Goal: Information Seeking & Learning: Learn about a topic

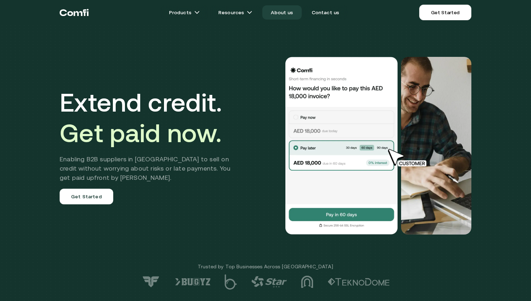
click at [272, 13] on link "About us" at bounding box center [281, 12] width 39 height 14
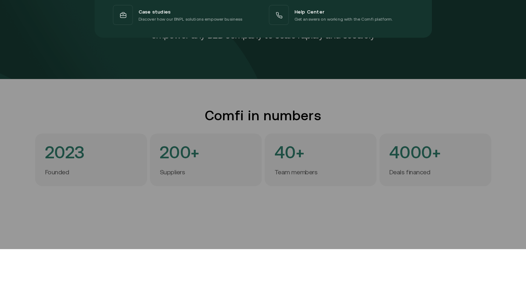
scroll to position [142, 0]
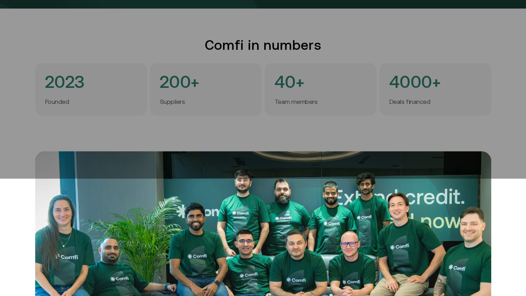
click at [253, 148] on div at bounding box center [263, 31] width 526 height 296
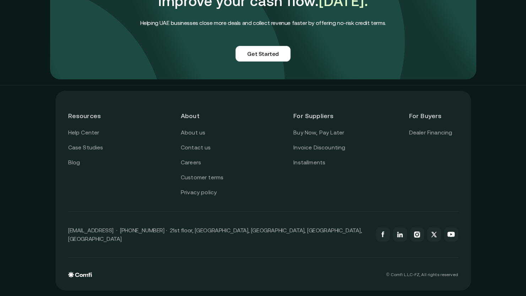
scroll to position [1756, 0]
click at [438, 132] on link "Dealer Financing" at bounding box center [430, 132] width 43 height 9
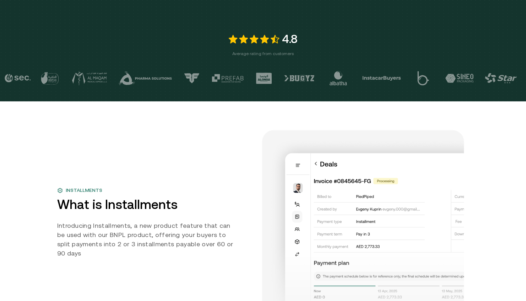
scroll to position [320, 0]
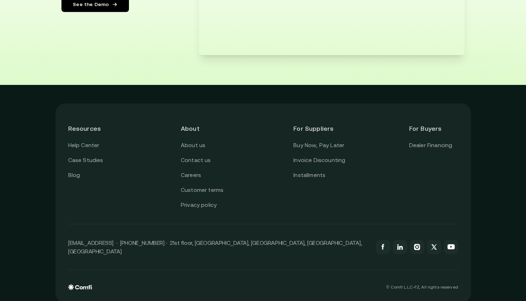
drag, startPoint x: 264, startPoint y: 223, endPoint x: 253, endPoint y: 269, distance: 46.4
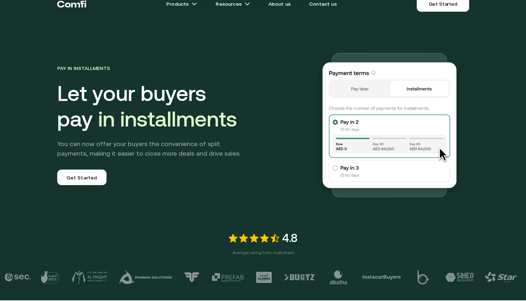
scroll to position [0, 0]
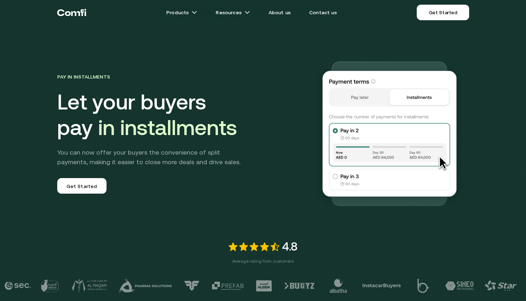
drag, startPoint x: 257, startPoint y: 260, endPoint x: 310, endPoint y: 112, distance: 157.6
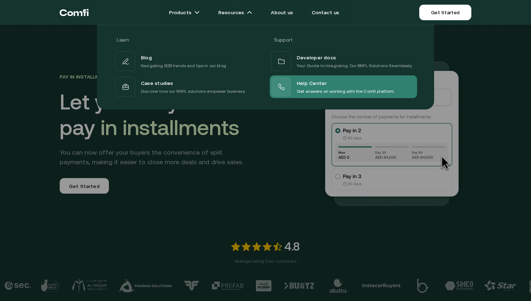
click at [299, 85] on span "Help Center" at bounding box center [312, 82] width 30 height 9
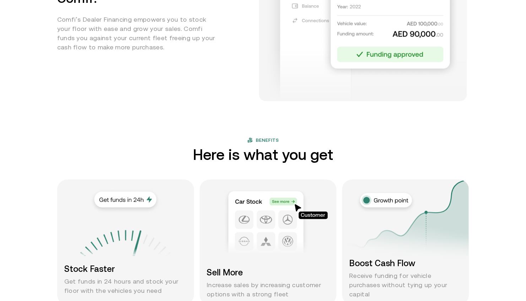
scroll to position [391, 0]
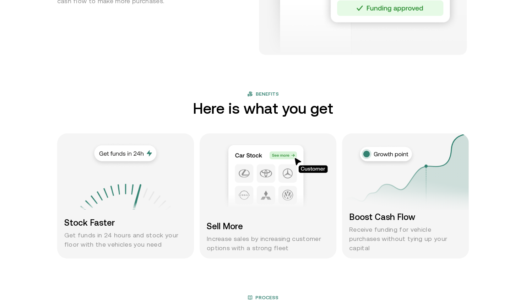
drag, startPoint x: 259, startPoint y: 77, endPoint x: 255, endPoint y: 158, distance: 81.1
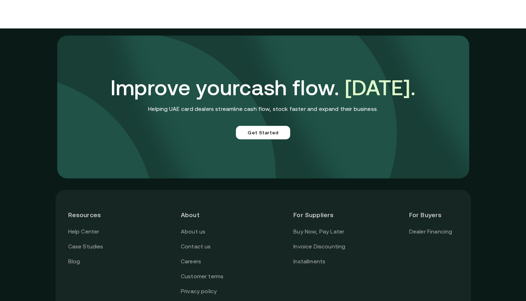
scroll to position [1624, 0]
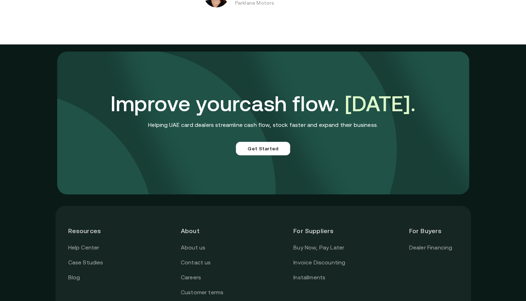
click at [273, 217] on div "Resources Help Center Case Studies Blog About About us Contact us Careers Custo…" at bounding box center [263, 305] width 416 height 199
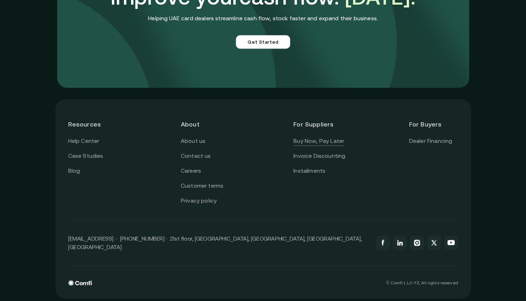
click at [302, 146] on link "Buy Now, Pay Later" at bounding box center [318, 140] width 51 height 9
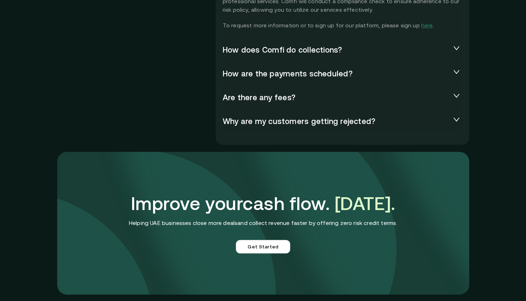
drag, startPoint x: 277, startPoint y: 210, endPoint x: 276, endPoint y: 266, distance: 56.8
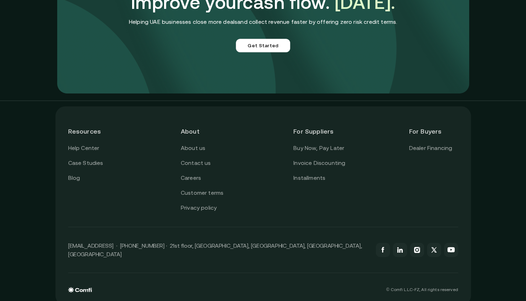
scroll to position [1843, 0]
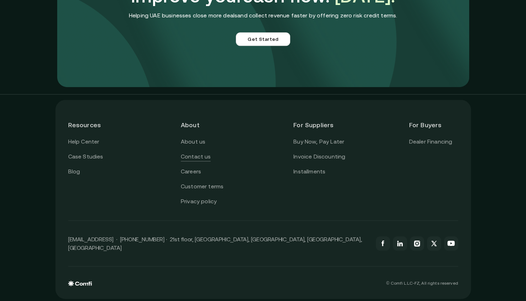
click at [205, 156] on link "Contact us" at bounding box center [196, 156] width 30 height 9
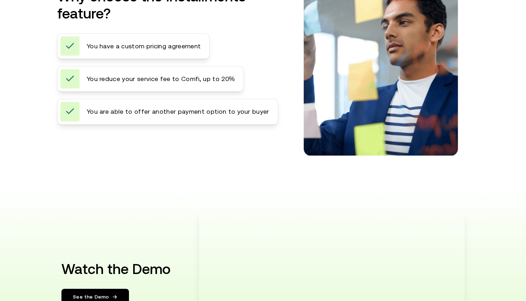
scroll to position [1361, 0]
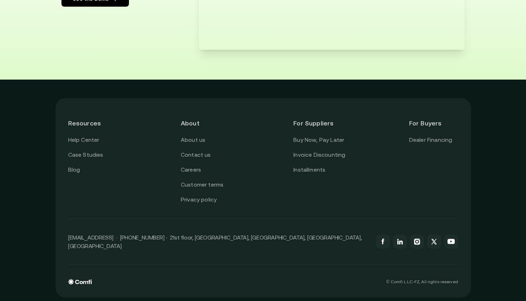
drag, startPoint x: 244, startPoint y: 319, endPoint x: 220, endPoint y: 319, distance: 24.2
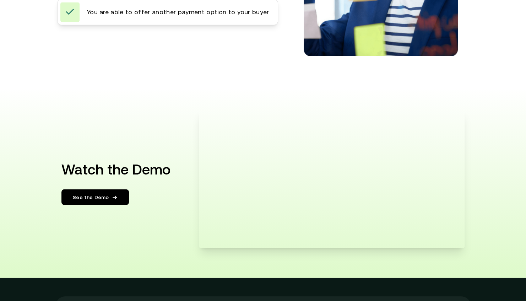
scroll to position [415, 0]
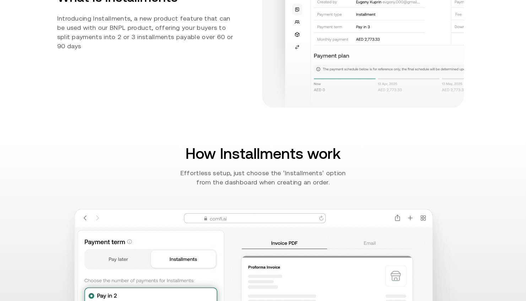
drag, startPoint x: 355, startPoint y: 107, endPoint x: 347, endPoint y: -37, distance: 144.1
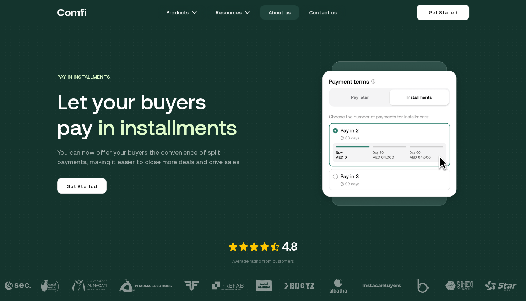
click at [282, 11] on link "About us" at bounding box center [279, 12] width 39 height 14
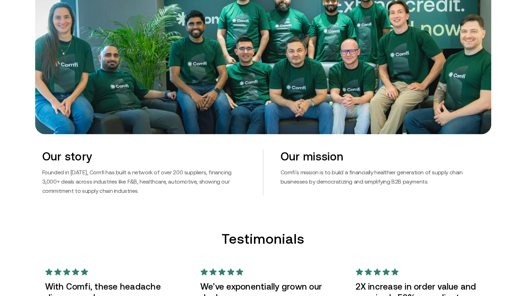
drag, startPoint x: 260, startPoint y: 112, endPoint x: 233, endPoint y: 264, distance: 154.0
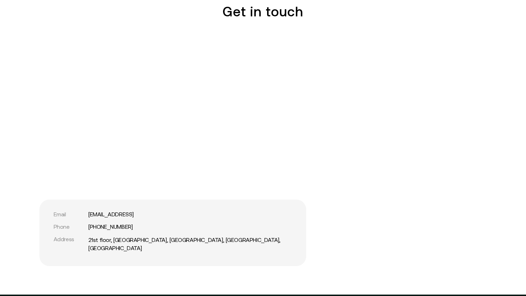
scroll to position [1756, 5]
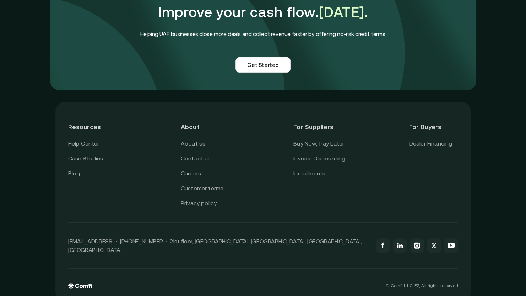
drag, startPoint x: 252, startPoint y: 25, endPoint x: 292, endPoint y: 189, distance: 168.8
click at [189, 139] on link "About us" at bounding box center [193, 143] width 25 height 9
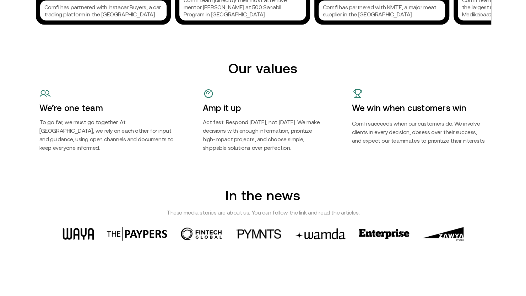
scroll to position [1756, 0]
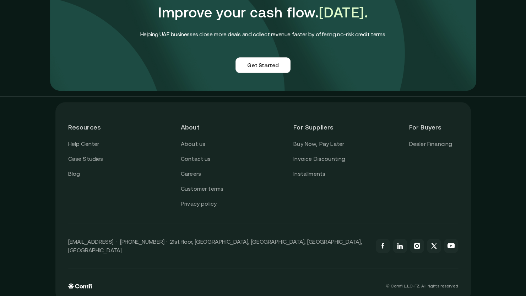
drag, startPoint x: 273, startPoint y: 114, endPoint x: 232, endPoint y: 319, distance: 208.6
click at [204, 154] on link "Contact us" at bounding box center [196, 158] width 30 height 9
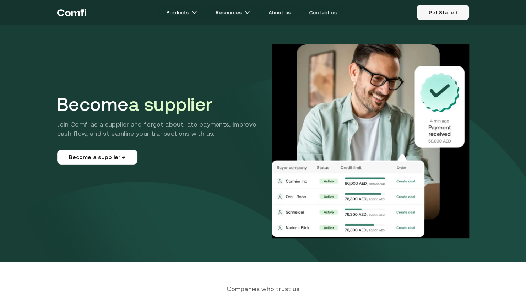
click at [458, 10] on link "Get Started" at bounding box center [443, 13] width 52 height 16
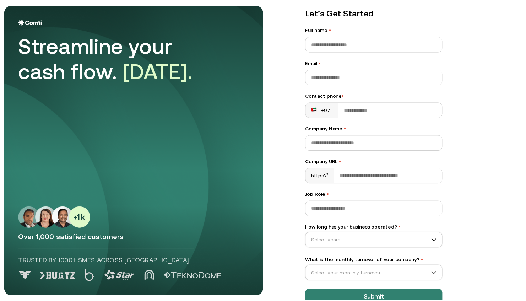
scroll to position [43, 0]
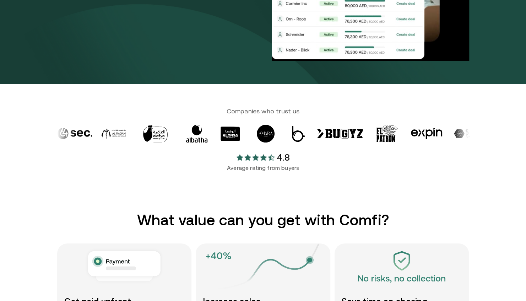
click at [248, 88] on section "Companies who trust us 4.8 Average rating from buyers" at bounding box center [263, 147] width 526 height 127
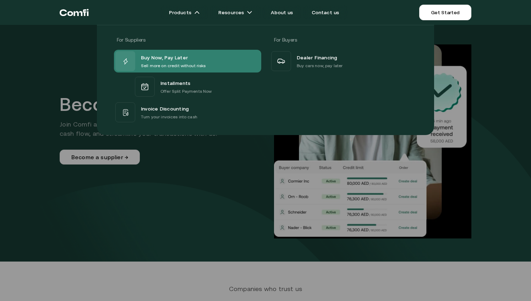
click at [185, 53] on span "Buy Now, Pay Later" at bounding box center [164, 57] width 47 height 9
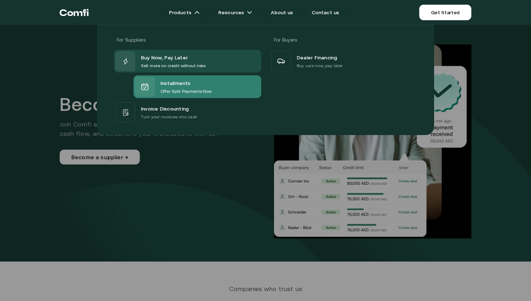
click at [195, 79] on div "Installments" at bounding box center [186, 82] width 51 height 9
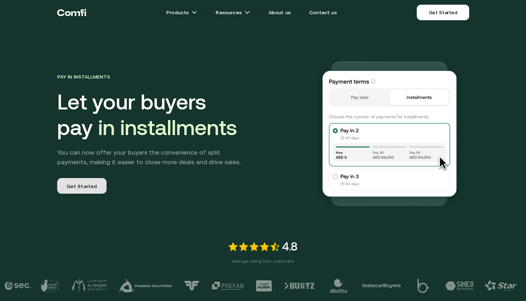
click at [97, 187] on span "Get Started" at bounding box center [81, 187] width 31 height 9
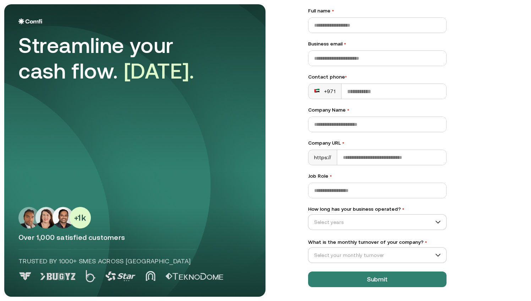
scroll to position [43, 0]
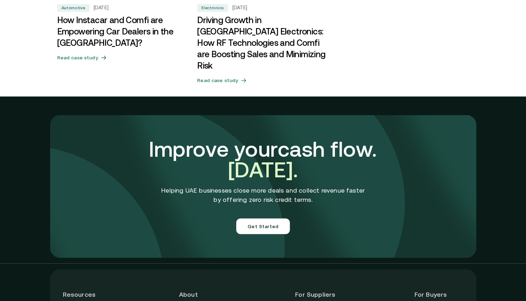
scroll to position [2513, 0]
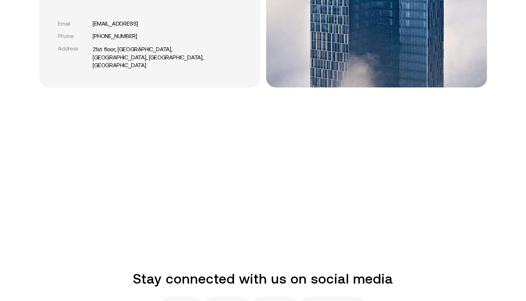
scroll to position [617, 0]
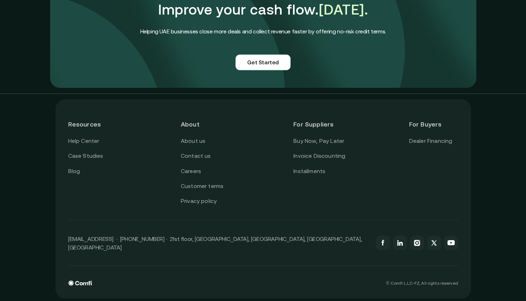
drag, startPoint x: 238, startPoint y: 76, endPoint x: 232, endPoint y: 300, distance: 223.8
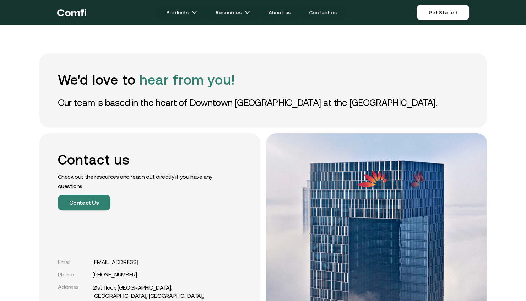
drag, startPoint x: 253, startPoint y: 250, endPoint x: 407, endPoint y: 48, distance: 254.7
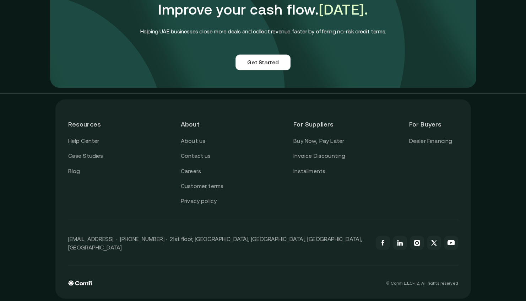
drag, startPoint x: 417, startPoint y: 94, endPoint x: 430, endPoint y: 193, distance: 99.6
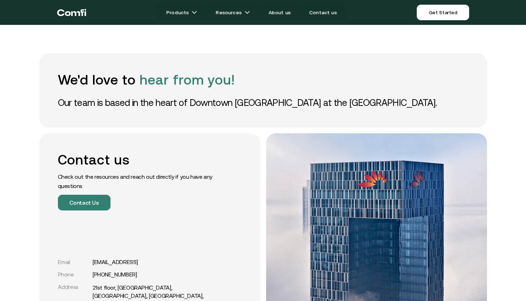
drag, startPoint x: 311, startPoint y: 208, endPoint x: 397, endPoint y: -17, distance: 240.6
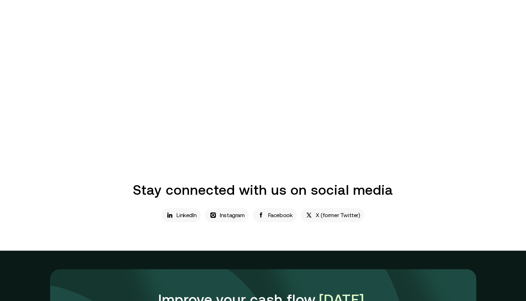
scroll to position [617, 0]
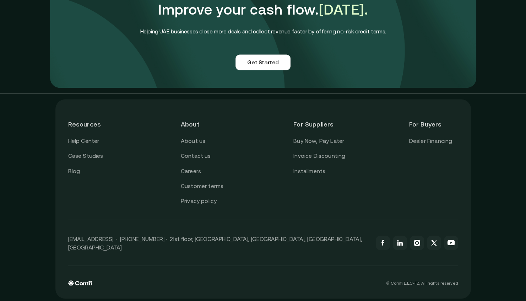
drag, startPoint x: 209, startPoint y: 245, endPoint x: 215, endPoint y: 295, distance: 50.4
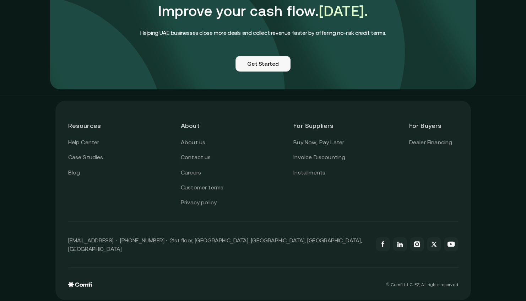
scroll to position [617, 0]
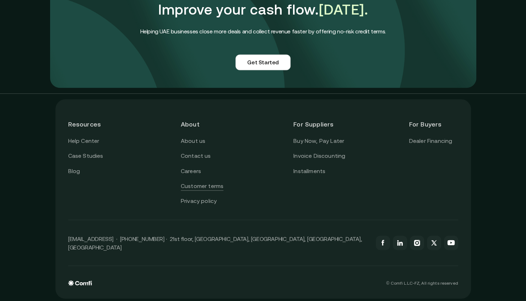
click at [204, 182] on link "Customer terms" at bounding box center [202, 185] width 43 height 9
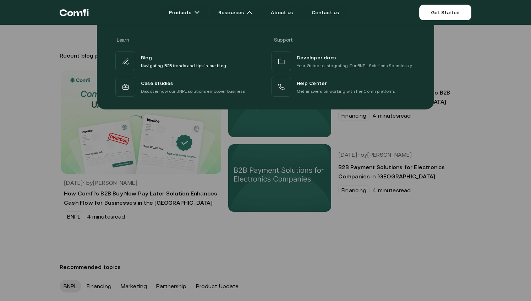
click at [217, 262] on div at bounding box center [265, 175] width 531 height 301
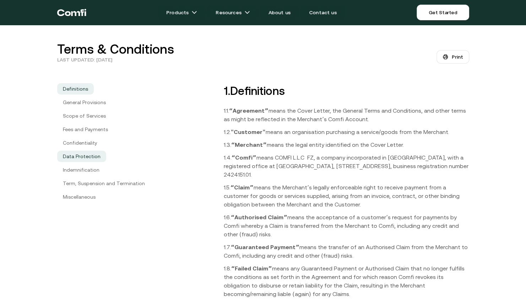
click at [90, 151] on link "Data Protection" at bounding box center [81, 156] width 49 height 11
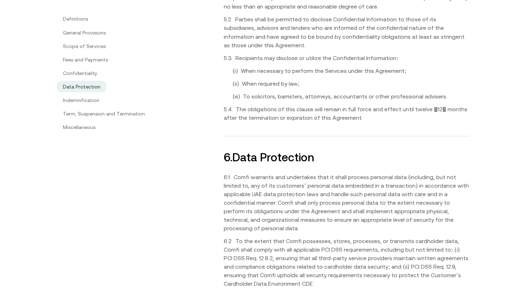
scroll to position [2434, 0]
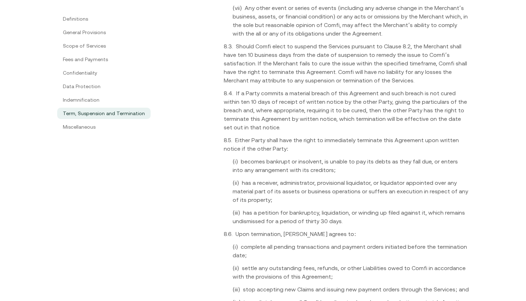
drag, startPoint x: 208, startPoint y: 163, endPoint x: 207, endPoint y: 200, distance: 36.6
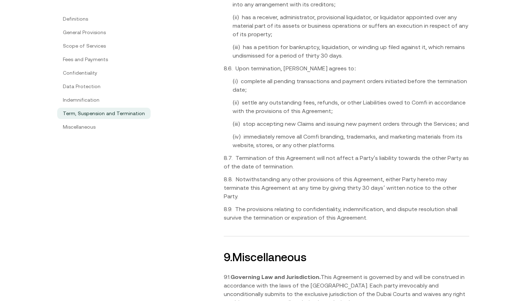
drag, startPoint x: 232, startPoint y: 98, endPoint x: 221, endPoint y: 161, distance: 64.2
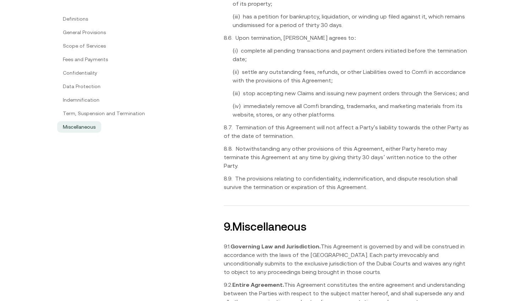
click at [87, 129] on link "Miscellaneous" at bounding box center [79, 126] width 44 height 11
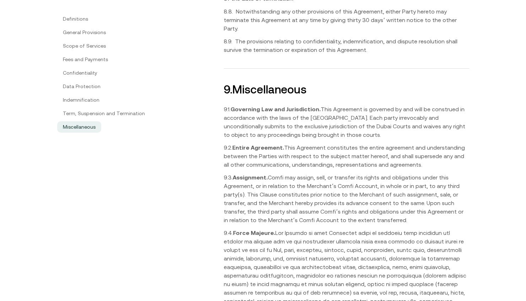
scroll to position [3370, 0]
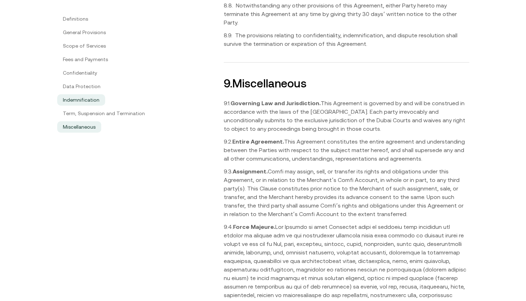
click at [92, 97] on link "Indemnification" at bounding box center [81, 99] width 48 height 11
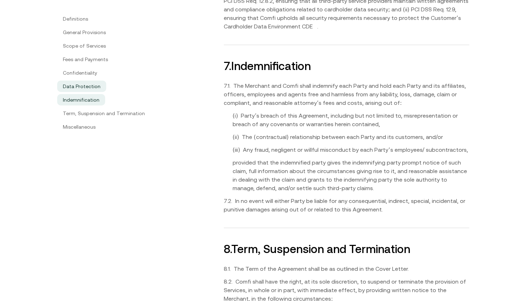
click at [91, 86] on link "Data Protection" at bounding box center [81, 86] width 49 height 11
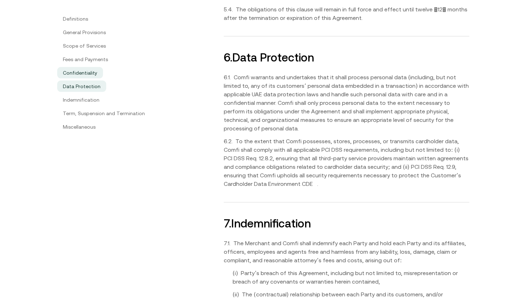
click at [90, 74] on link "Confidentiality" at bounding box center [80, 72] width 46 height 11
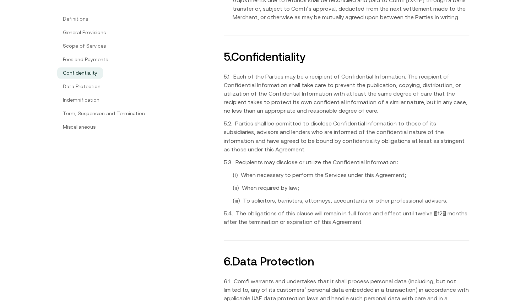
scroll to position [2230, 0]
click at [89, 55] on link "Fees and Payments" at bounding box center [85, 59] width 56 height 11
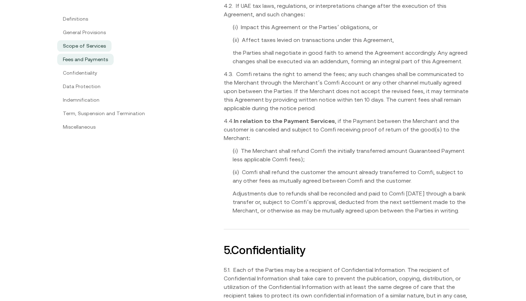
scroll to position [1945, 0]
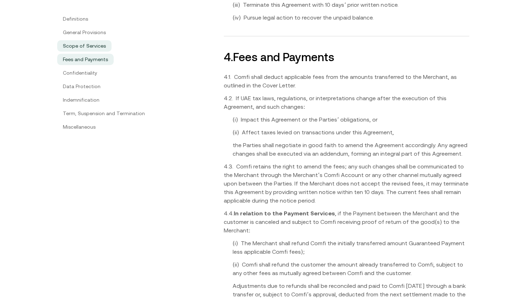
click at [91, 47] on link "Scope of Services" at bounding box center [84, 45] width 54 height 11
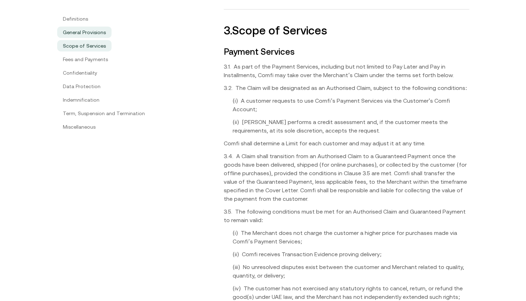
scroll to position [1060, 0]
click at [94, 35] on link "General Provisions" at bounding box center [84, 32] width 54 height 11
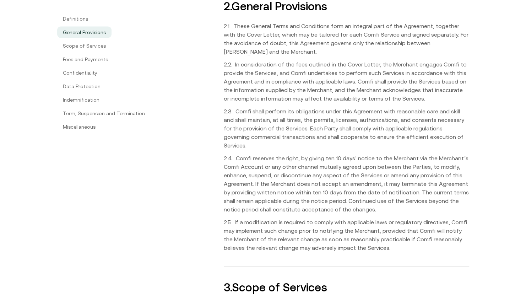
scroll to position [788, 0]
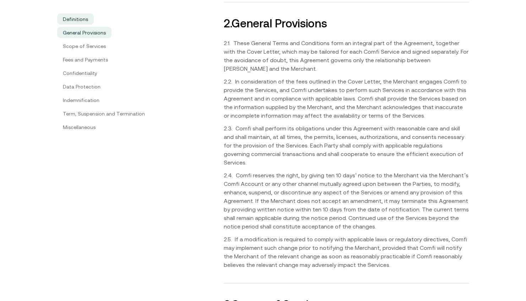
click at [89, 22] on link "Definitions" at bounding box center [75, 18] width 37 height 11
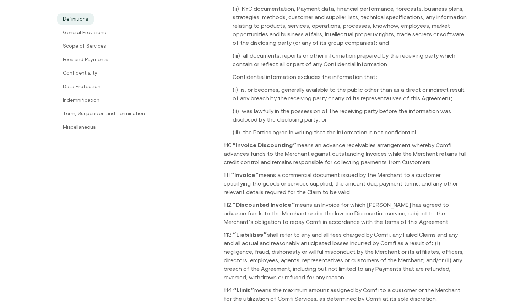
scroll to position [388, 0]
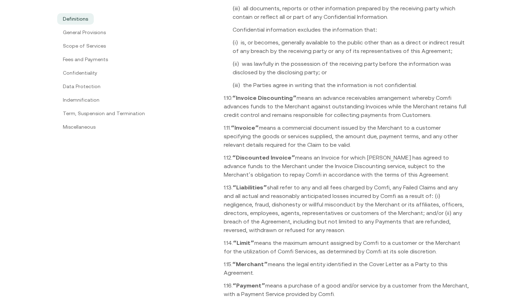
click at [259, 121] on div "1.1. “Agreementˮ means the Cover Letter, the General Terms and Conditions, and …" at bounding box center [346, 60] width 245 height 684
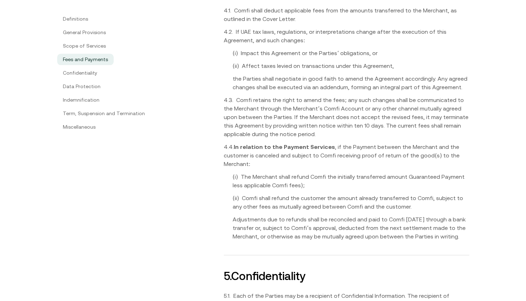
scroll to position [1837, 0]
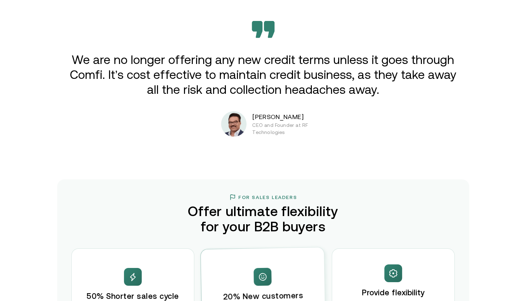
drag, startPoint x: 186, startPoint y: 63, endPoint x: 189, endPoint y: 286, distance: 223.1
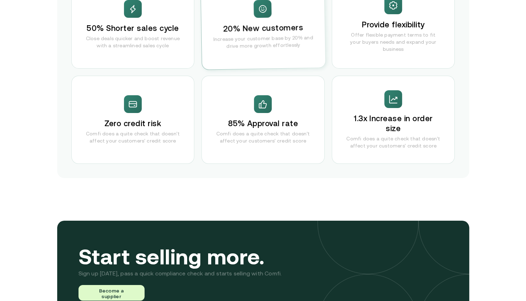
drag, startPoint x: 291, startPoint y: 82, endPoint x: 306, endPoint y: 16, distance: 67.0
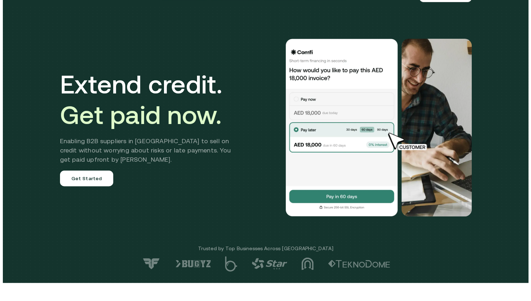
scroll to position [0, 0]
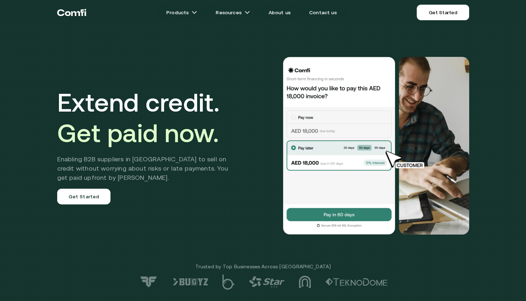
drag, startPoint x: 289, startPoint y: 183, endPoint x: 303, endPoint y: -37, distance: 219.9
drag, startPoint x: 283, startPoint y: 172, endPoint x: 304, endPoint y: -37, distance: 209.9
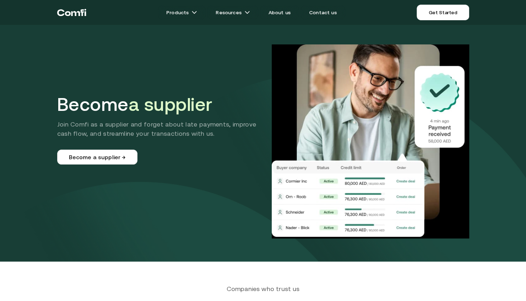
drag, startPoint x: 225, startPoint y: 56, endPoint x: 254, endPoint y: -36, distance: 96.4
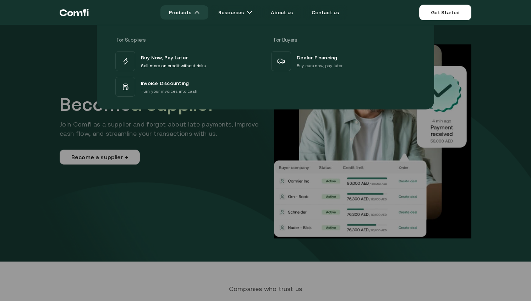
click at [192, 12] on link "Products" at bounding box center [185, 12] width 48 height 14
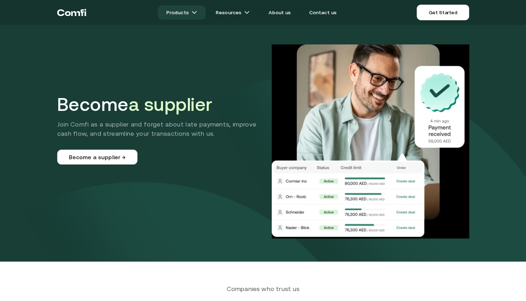
click at [181, 14] on link "Products" at bounding box center [182, 12] width 48 height 14
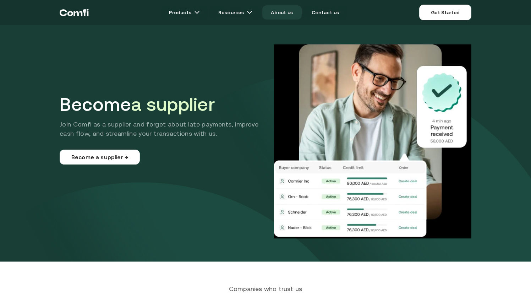
click at [277, 16] on link "About us" at bounding box center [281, 12] width 39 height 14
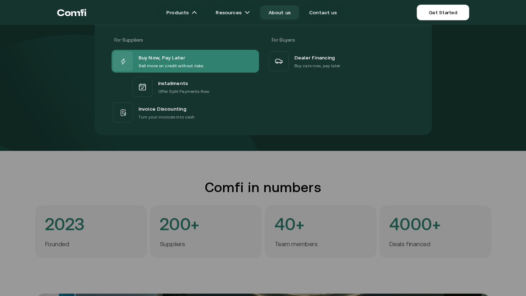
click at [172, 53] on span "Buy Now, Pay Later" at bounding box center [162, 57] width 47 height 9
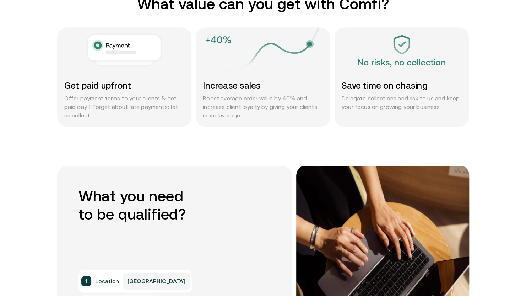
scroll to position [391, 0]
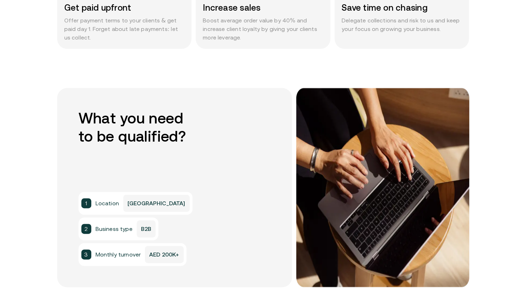
drag, startPoint x: 253, startPoint y: 208, endPoint x: 251, endPoint y: 229, distance: 21.3
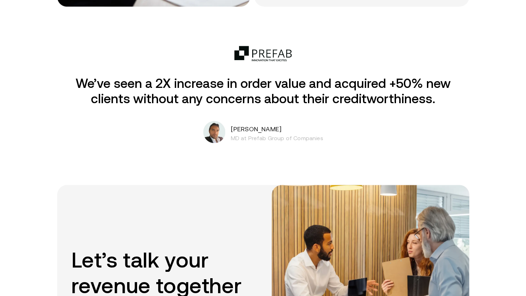
drag, startPoint x: 255, startPoint y: 141, endPoint x: 272, endPoint y: 210, distance: 70.6
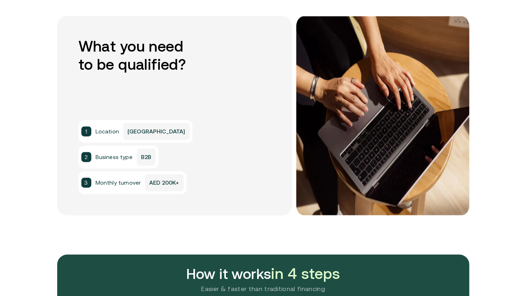
drag, startPoint x: 271, startPoint y: 170, endPoint x: 258, endPoint y: 70, distance: 101.1
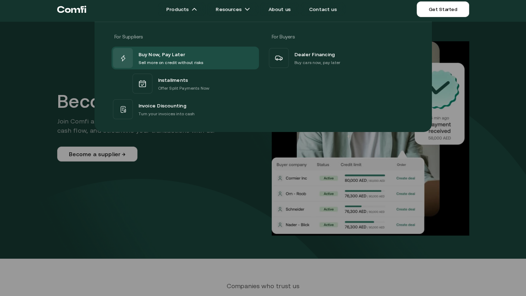
scroll to position [0, 5]
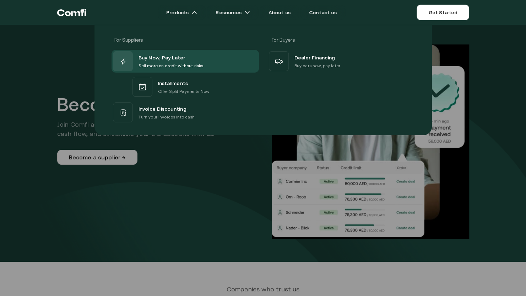
click at [255, 195] on div at bounding box center [263, 173] width 526 height 296
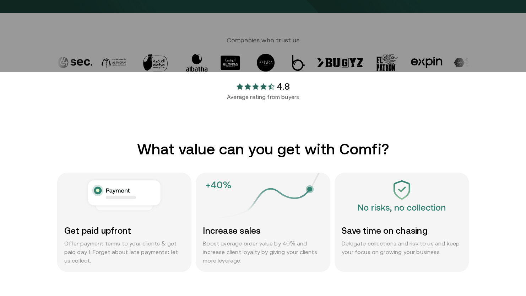
click at [185, 149] on h2 "What value can you get with Comfi?" at bounding box center [263, 149] width 412 height 18
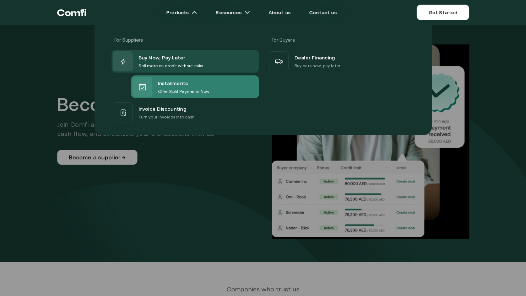
click at [151, 90] on div "Installments Offer Split Payments Now" at bounding box center [170, 87] width 77 height 20
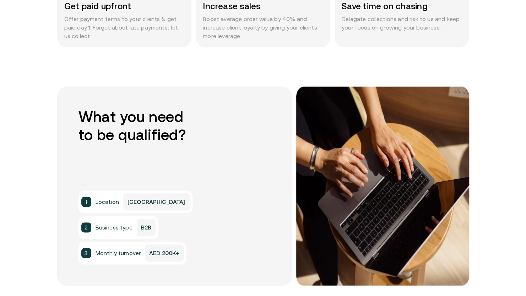
scroll to position [462, 5]
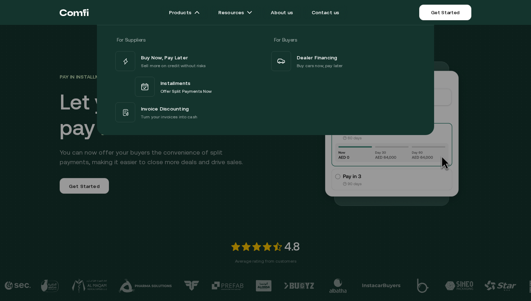
drag, startPoint x: 299, startPoint y: 60, endPoint x: 228, endPoint y: 118, distance: 91.9
click at [227, 118] on div "Invoice Discounting Turn your invoices into cash" at bounding box center [187, 112] width 147 height 23
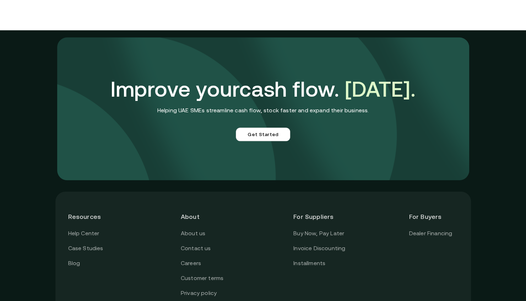
scroll to position [1989, 0]
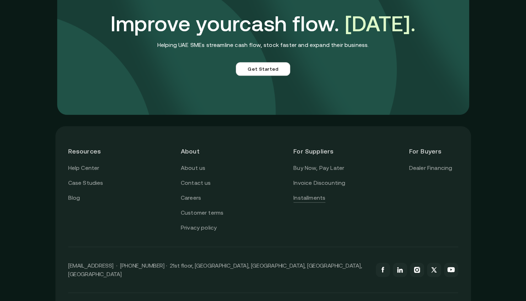
click at [301, 197] on link "Installments" at bounding box center [309, 197] width 32 height 9
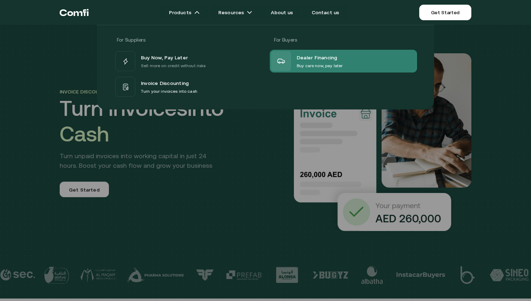
click at [296, 55] on div "Dealer Financing Buy cars now, pay later" at bounding box center [306, 61] width 71 height 20
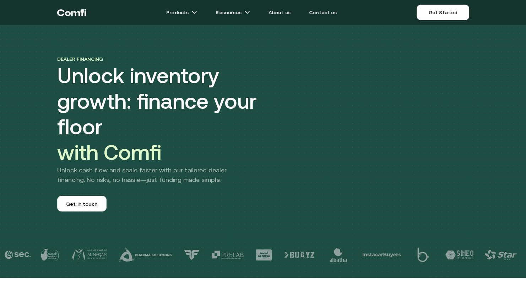
drag, startPoint x: 163, startPoint y: 145, endPoint x: 305, endPoint y: 14, distance: 193.3
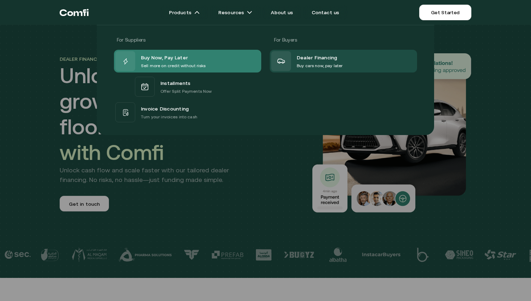
click at [177, 64] on p "Sell more on credit without risks" at bounding box center [173, 65] width 65 height 7
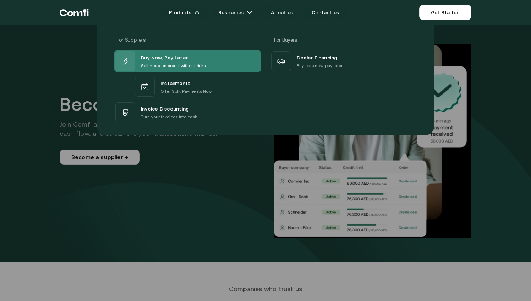
click at [195, 67] on p "Sell more on credit without risks" at bounding box center [173, 65] width 65 height 7
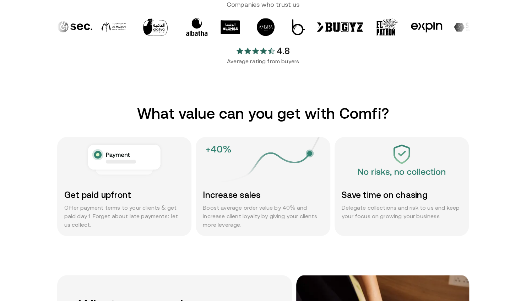
scroll to position [320, 0]
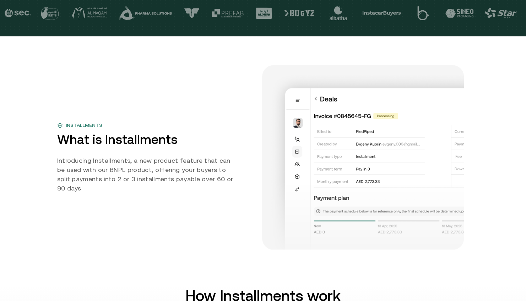
drag, startPoint x: 243, startPoint y: 142, endPoint x: 206, endPoint y: 275, distance: 137.3
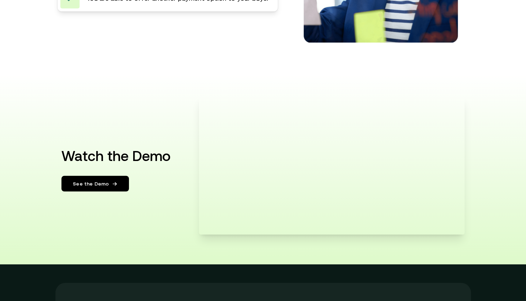
scroll to position [1361, 0]
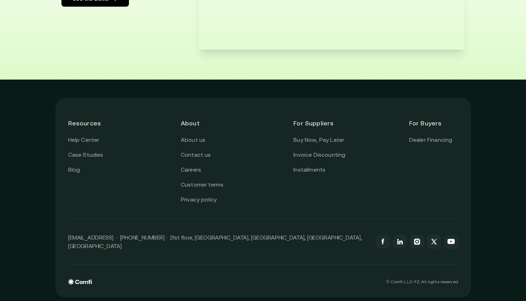
drag, startPoint x: 259, startPoint y: 319, endPoint x: 287, endPoint y: 270, distance: 56.6
click at [336, 137] on link "Buy Now, Pay Later" at bounding box center [318, 139] width 51 height 9
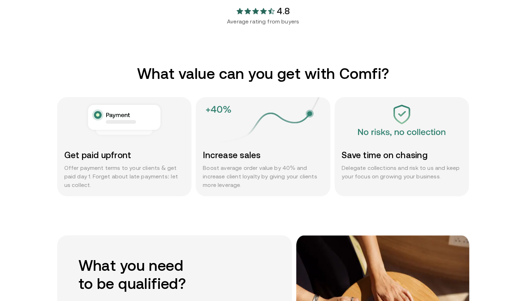
scroll to position [391, 0]
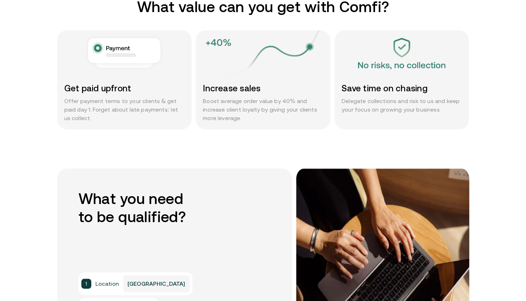
click at [271, 96] on div "Increase sales Boost average order value by 40% and increase client loyalty by …" at bounding box center [263, 103] width 135 height 54
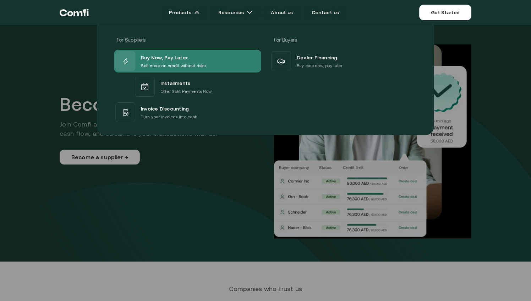
click at [179, 55] on span "Buy Now, Pay Later" at bounding box center [164, 57] width 47 height 9
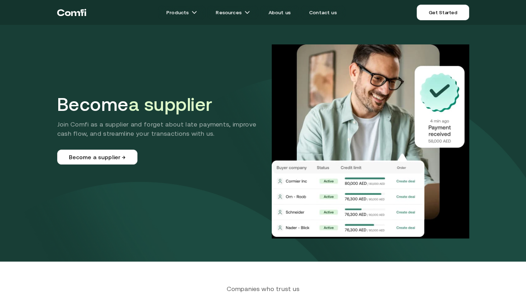
drag, startPoint x: 208, startPoint y: 139, endPoint x: 263, endPoint y: -37, distance: 183.7
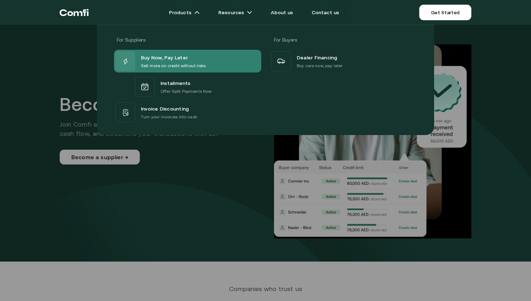
click at [180, 60] on span "Buy Now, Pay Later" at bounding box center [164, 57] width 47 height 9
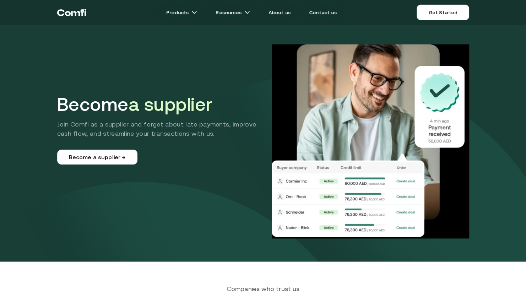
drag, startPoint x: 231, startPoint y: -23, endPoint x: 227, endPoint y: -28, distance: 6.0
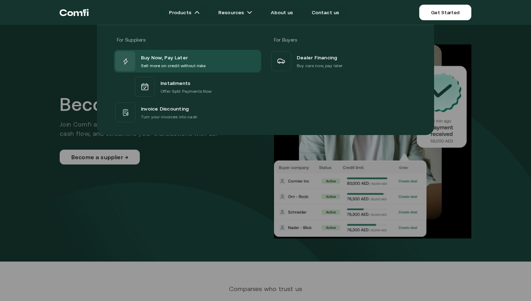
click at [191, 85] on div "Installments" at bounding box center [186, 82] width 51 height 9
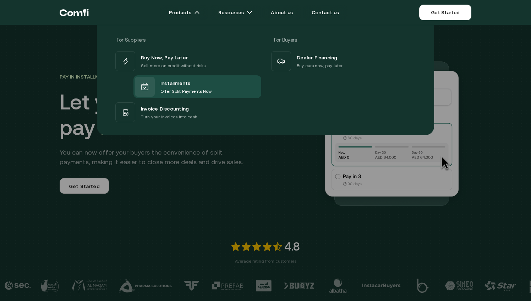
click at [186, 61] on div "Buy Now, Pay Later Sell more on credit without risks" at bounding box center [173, 61] width 65 height 16
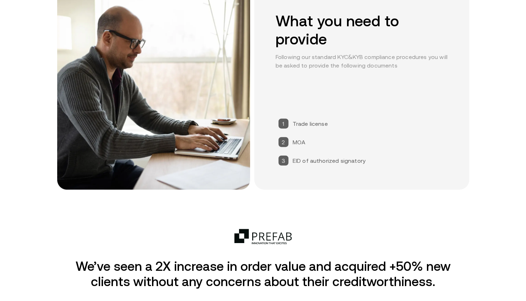
scroll to position [1208, 0]
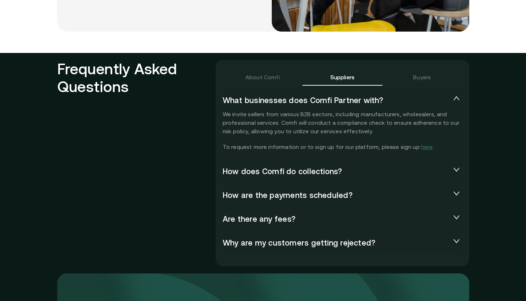
drag, startPoint x: 257, startPoint y: 118, endPoint x: 224, endPoint y: 288, distance: 173.7
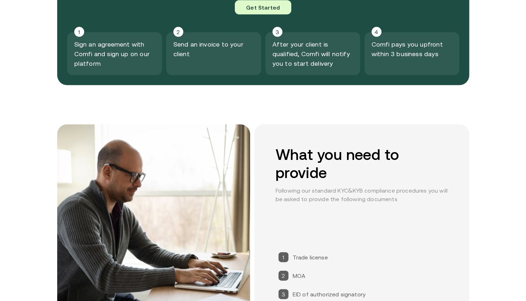
drag, startPoint x: 314, startPoint y: 136, endPoint x: 312, endPoint y: -13, distance: 149.5
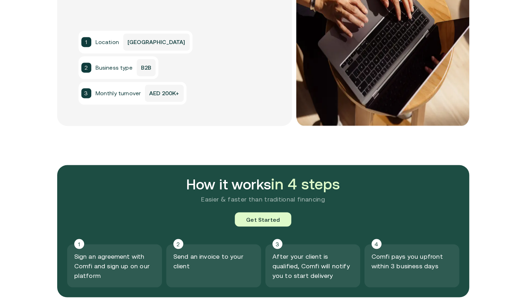
scroll to position [675, 0]
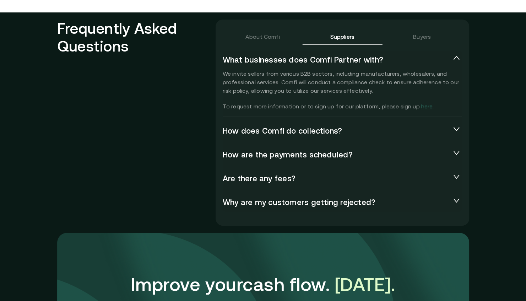
drag, startPoint x: 239, startPoint y: 208, endPoint x: 237, endPoint y: 244, distance: 35.6
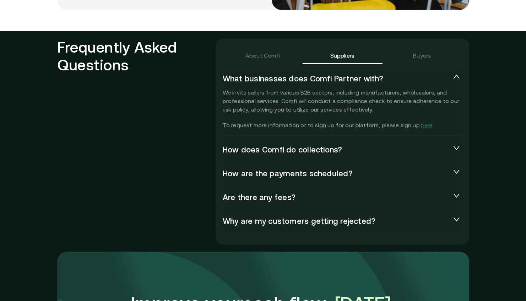
scroll to position [1535, 0]
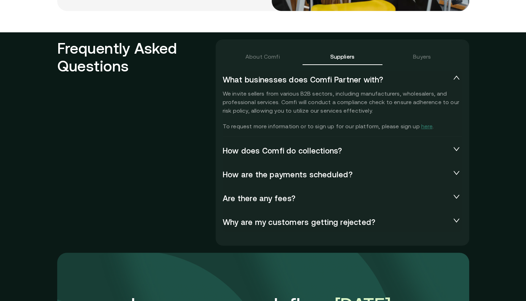
click at [233, 151] on span "How does Comfi do collections?" at bounding box center [337, 151] width 228 height 10
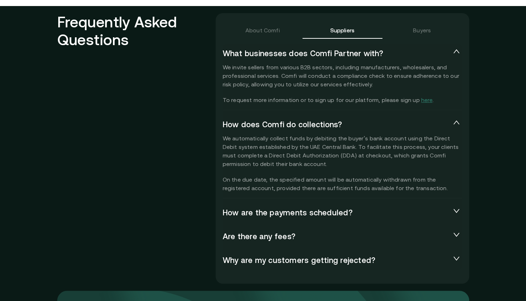
scroll to position [1571, 0]
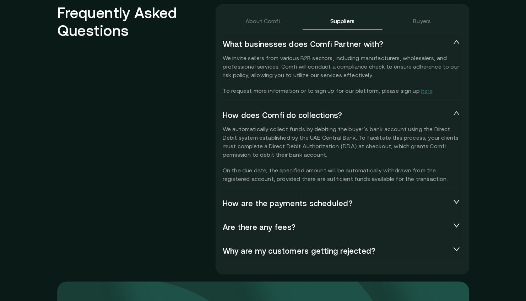
click at [272, 205] on span "How are the payments scheduled?" at bounding box center [337, 204] width 228 height 10
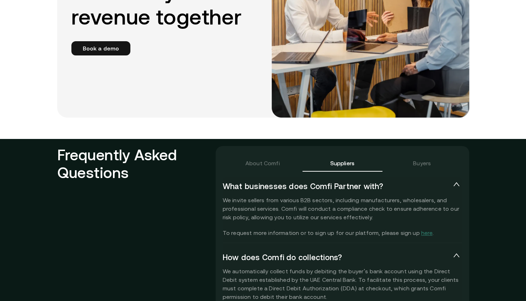
scroll to position [0, 0]
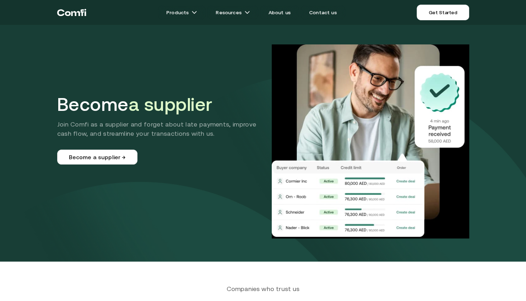
drag, startPoint x: 274, startPoint y: -31, endPoint x: 273, endPoint y: -23, distance: 8.2
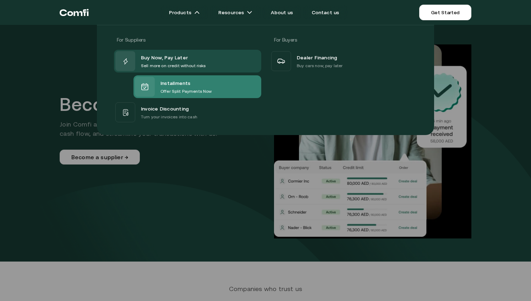
click at [181, 81] on span "Installments" at bounding box center [176, 82] width 30 height 9
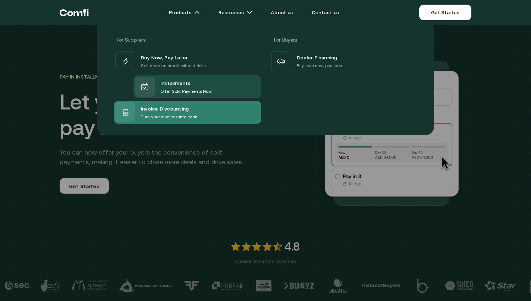
click at [176, 112] on span "Invoice Discounting" at bounding box center [165, 108] width 48 height 9
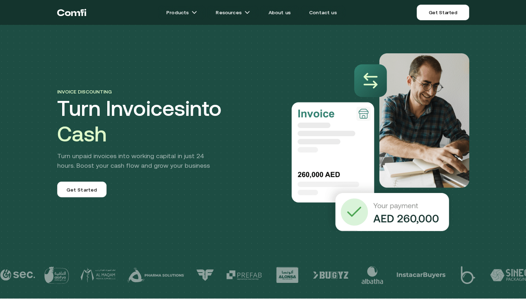
drag, startPoint x: 197, startPoint y: 153, endPoint x: 230, endPoint y: -37, distance: 192.9
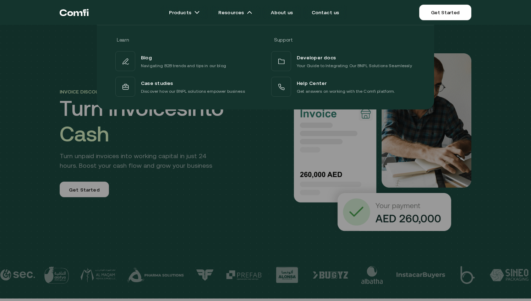
drag, startPoint x: 205, startPoint y: 148, endPoint x: 208, endPoint y: 153, distance: 5.1
click at [206, 150] on div at bounding box center [265, 175] width 531 height 301
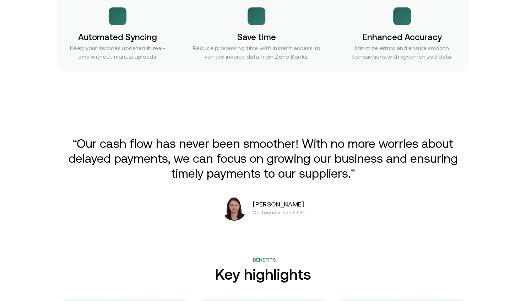
scroll to position [1385, 0]
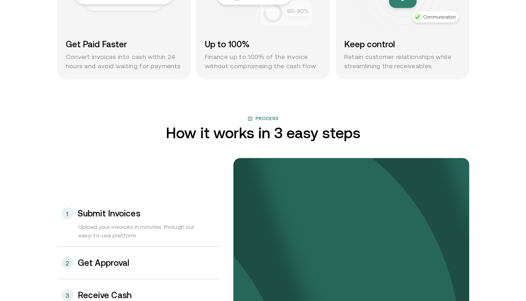
drag, startPoint x: 313, startPoint y: 69, endPoint x: 305, endPoint y: -31, distance: 100.5
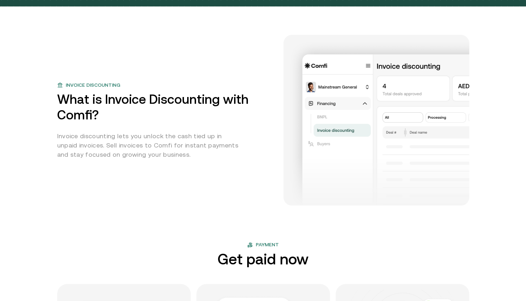
scroll to position [0, 0]
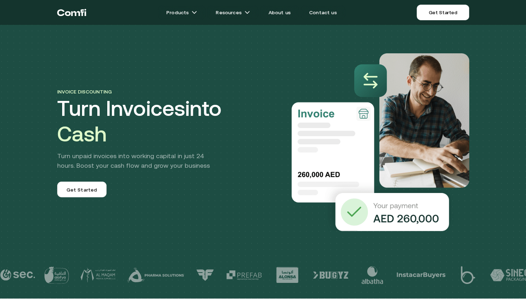
drag, startPoint x: 299, startPoint y: 135, endPoint x: 320, endPoint y: -22, distance: 158.1
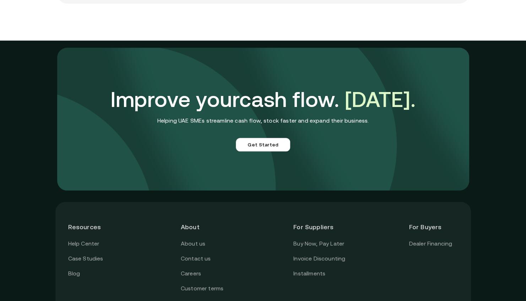
scroll to position [1954, 0]
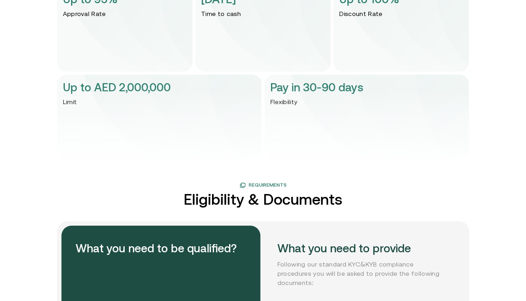
drag, startPoint x: 338, startPoint y: 89, endPoint x: 290, endPoint y: 68, distance: 52.3
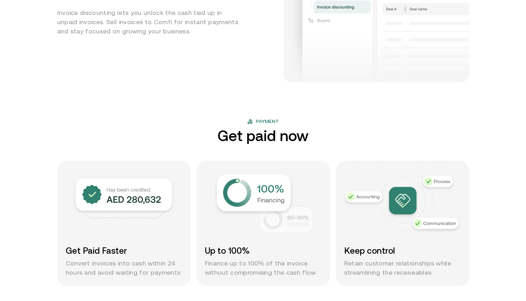
scroll to position [426, 0]
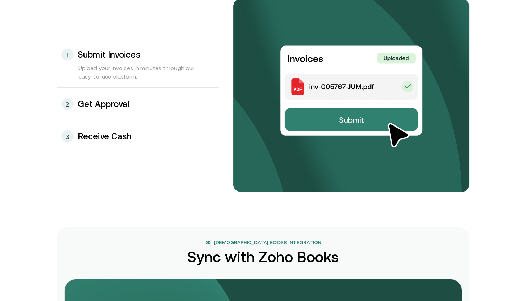
drag, startPoint x: 227, startPoint y: 64, endPoint x: 193, endPoint y: 185, distance: 126.0
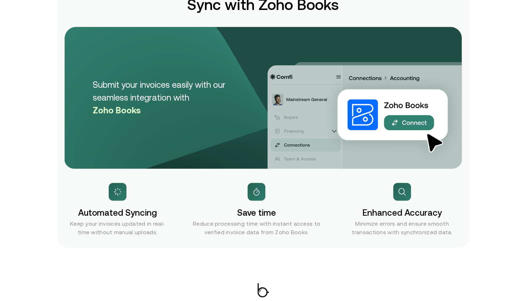
drag, startPoint x: 160, startPoint y: 311, endPoint x: 158, endPoint y: 316, distance: 5.3
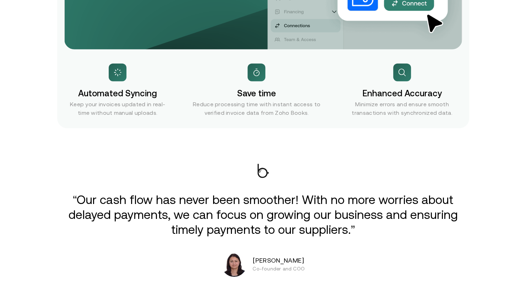
drag, startPoint x: 318, startPoint y: 5, endPoint x: 326, endPoint y: -21, distance: 27.8
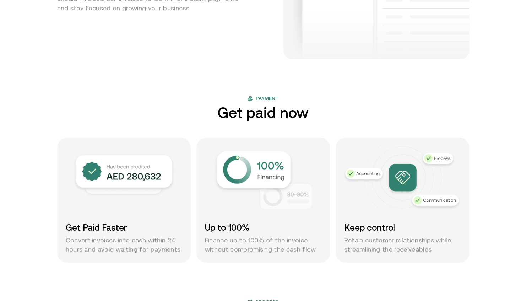
scroll to position [261, 0]
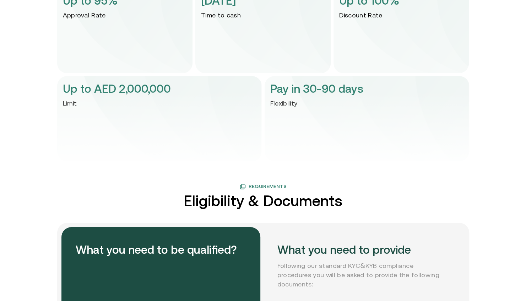
drag, startPoint x: 336, startPoint y: 105, endPoint x: 323, endPoint y: 319, distance: 214.2
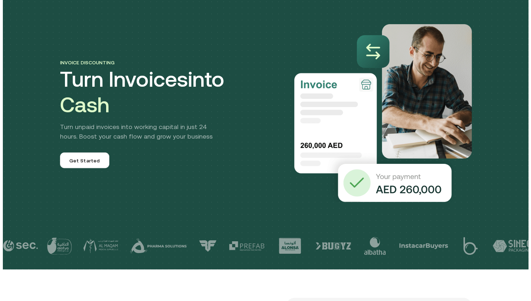
scroll to position [0, 0]
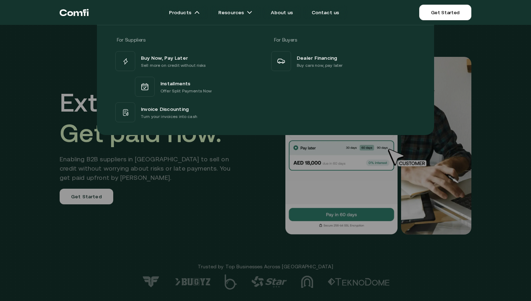
drag, startPoint x: 243, startPoint y: 212, endPoint x: 256, endPoint y: 319, distance: 107.4
click at [190, 185] on div at bounding box center [265, 175] width 531 height 301
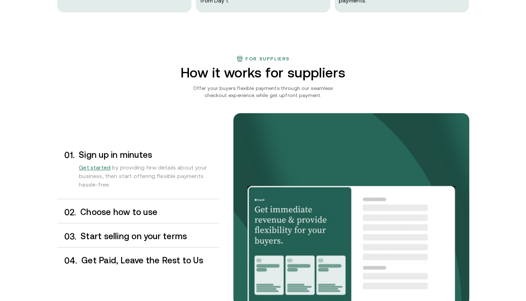
drag, startPoint x: 268, startPoint y: 169, endPoint x: 285, endPoint y: 319, distance: 150.5
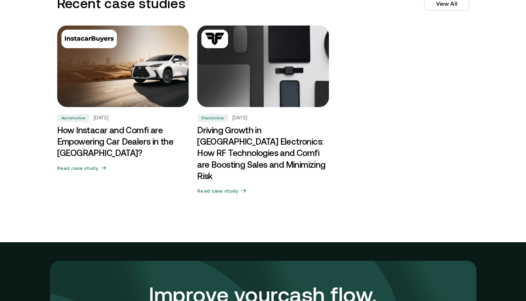
drag, startPoint x: 168, startPoint y: 178, endPoint x: 93, endPoint y: 319, distance: 159.7
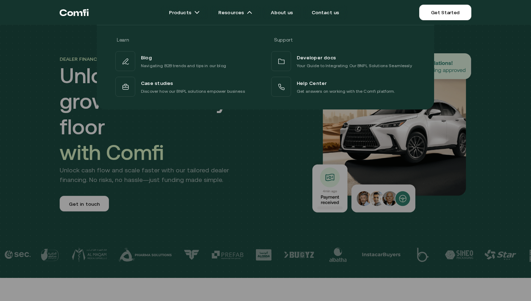
click at [83, 128] on div at bounding box center [265, 175] width 531 height 301
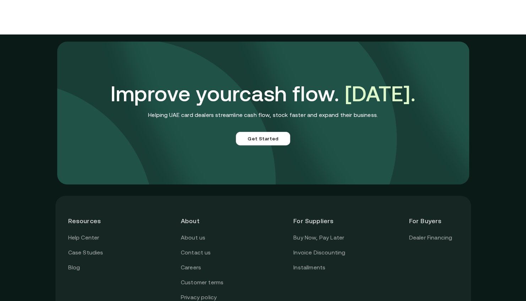
scroll to position [1705, 0]
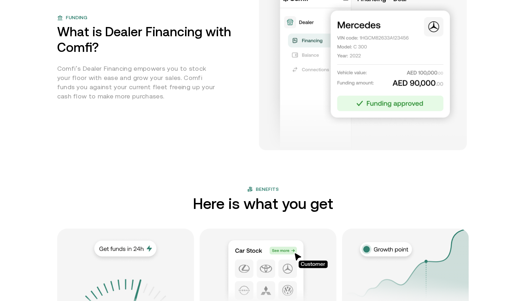
drag, startPoint x: 266, startPoint y: 109, endPoint x: 317, endPoint y: -28, distance: 146.4
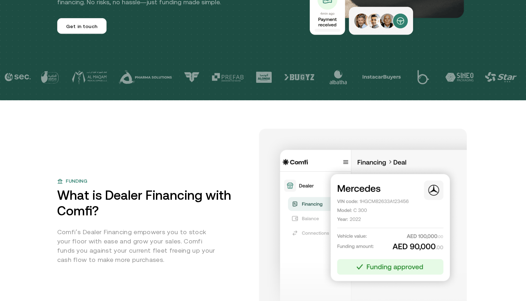
scroll to position [36, 0]
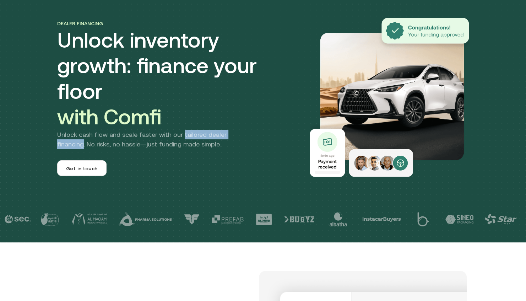
drag, startPoint x: 182, startPoint y: 122, endPoint x: 250, endPoint y: 122, distance: 67.8
click at [250, 130] on p "Unlock cash flow and scale faster with our tailored dealer financing. No risks,…" at bounding box center [153, 139] width 193 height 19
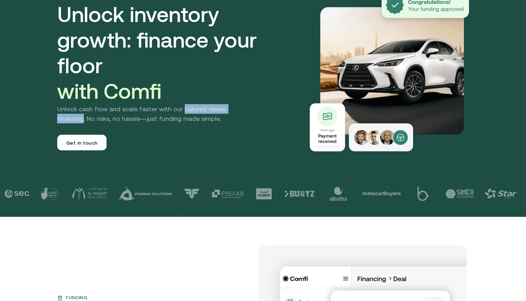
scroll to position [0, 0]
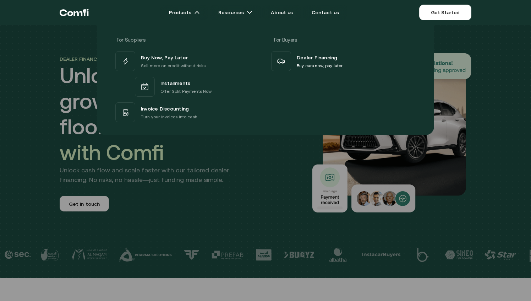
click at [278, 158] on div at bounding box center [265, 175] width 531 height 301
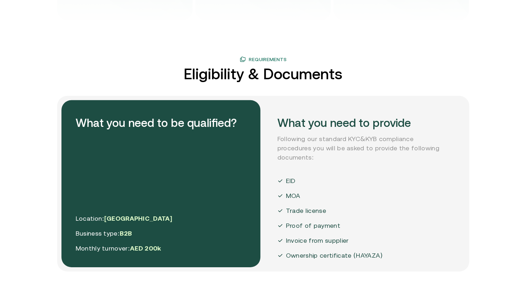
scroll to position [1279, 0]
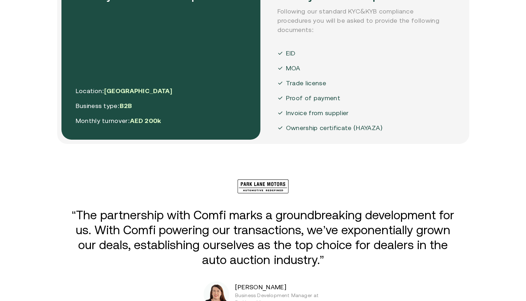
drag, startPoint x: 204, startPoint y: 238, endPoint x: 205, endPoint y: 281, distance: 43.0
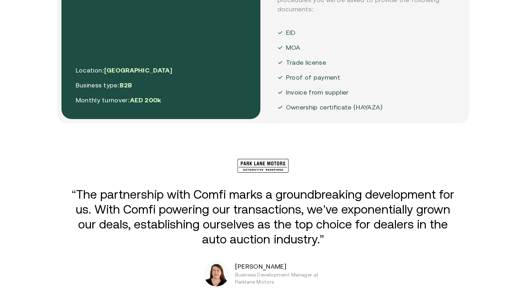
drag, startPoint x: 272, startPoint y: 188, endPoint x: 267, endPoint y: 173, distance: 16.2
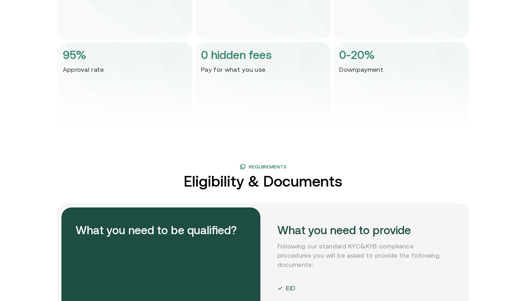
drag, startPoint x: 275, startPoint y: 238, endPoint x: 284, endPoint y: 124, distance: 114.1
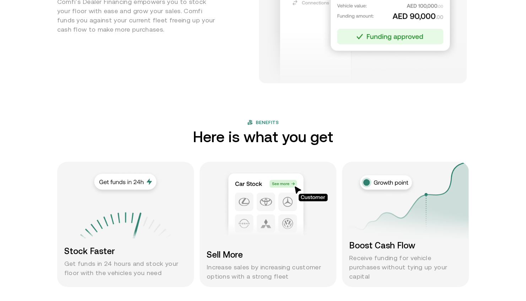
scroll to position [0, 0]
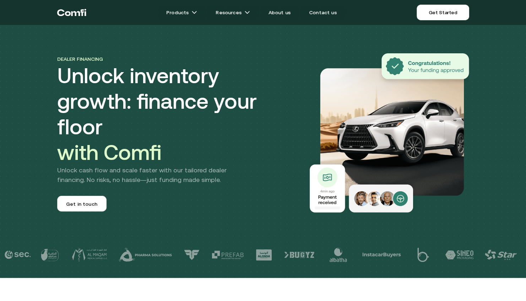
drag, startPoint x: 145, startPoint y: 164, endPoint x: 277, endPoint y: -37, distance: 240.1
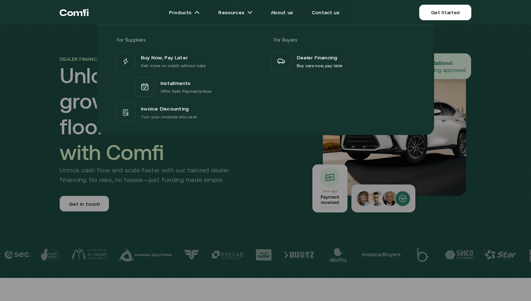
click at [208, 192] on div at bounding box center [265, 175] width 531 height 301
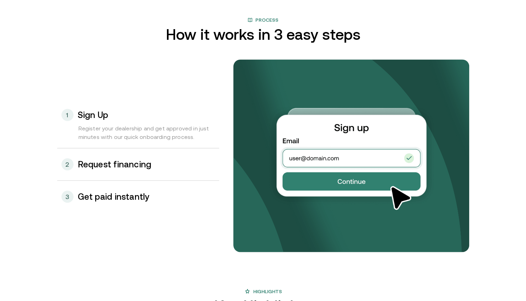
scroll to position [781, 0]
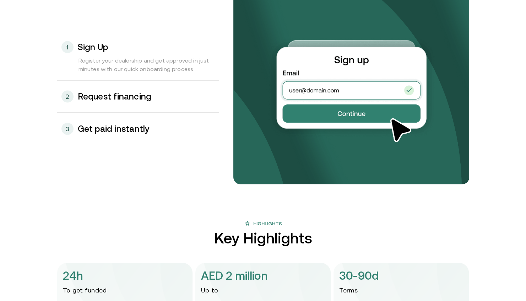
click at [94, 97] on h3 "Request financing" at bounding box center [115, 96] width 74 height 9
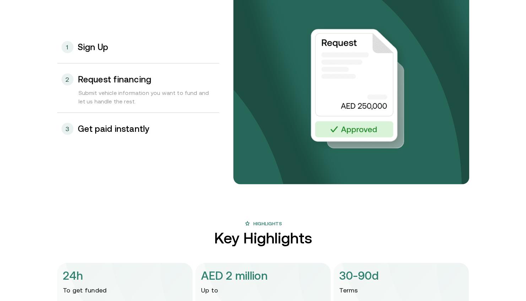
click at [145, 128] on h3 "Get paid instantly" at bounding box center [114, 128] width 72 height 9
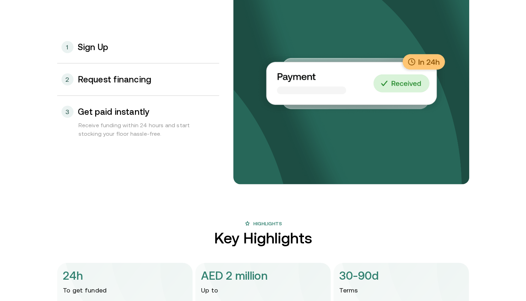
click at [114, 76] on h3 "Request financing" at bounding box center [115, 79] width 74 height 9
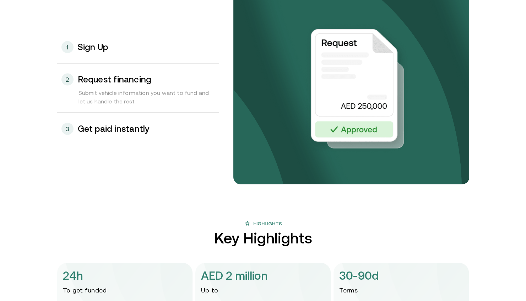
click at [107, 53] on div "1 Sign Up" at bounding box center [138, 47] width 162 height 32
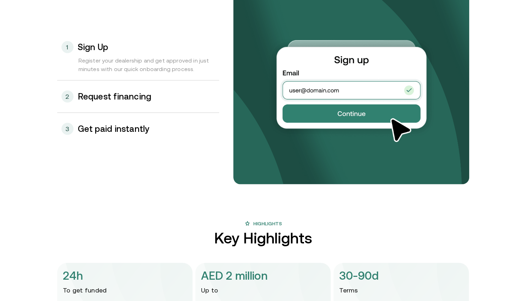
click at [120, 103] on div "2 Request financing" at bounding box center [138, 96] width 162 height 32
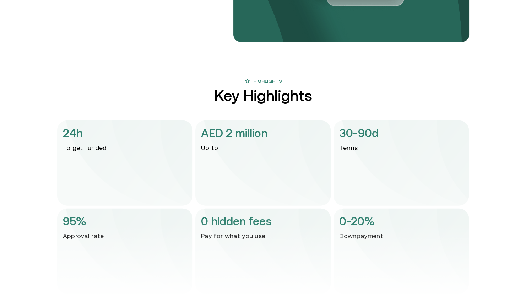
scroll to position [1730, 0]
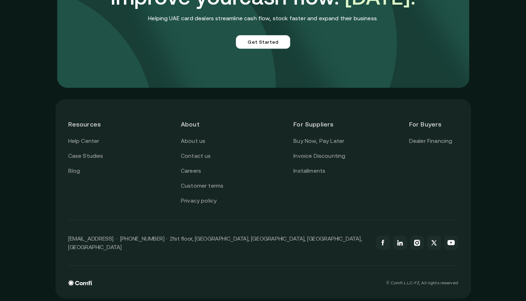
drag, startPoint x: 205, startPoint y: 294, endPoint x: 205, endPoint y: 315, distance: 20.6
click at [200, 189] on link "Customer terms" at bounding box center [202, 185] width 43 height 9
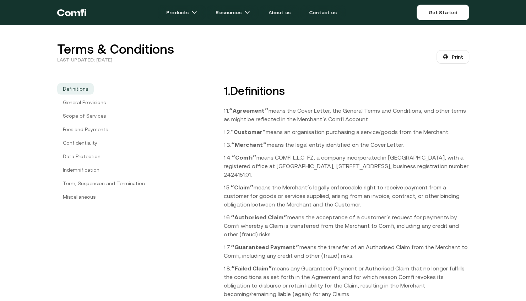
click at [79, 198] on link "Miscellaneous" at bounding box center [79, 196] width 44 height 11
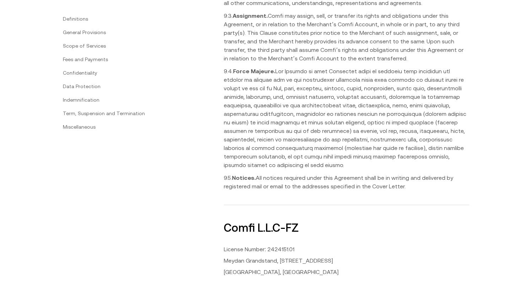
scroll to position [3583, 0]
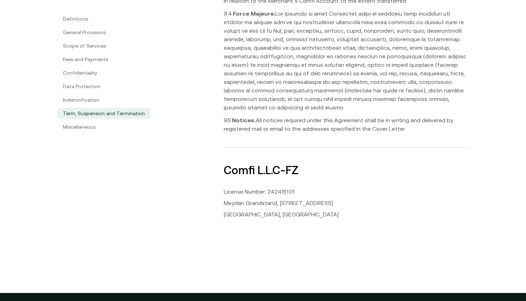
click at [104, 116] on link "Term, Suspension and Termination" at bounding box center [103, 113] width 93 height 11
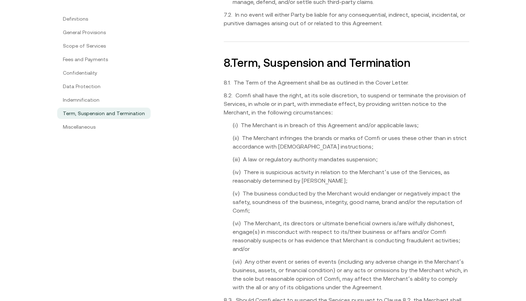
scroll to position [2774, 0]
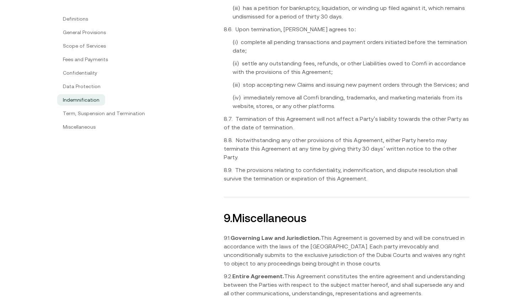
click at [90, 97] on link "Indemnification" at bounding box center [81, 99] width 48 height 11
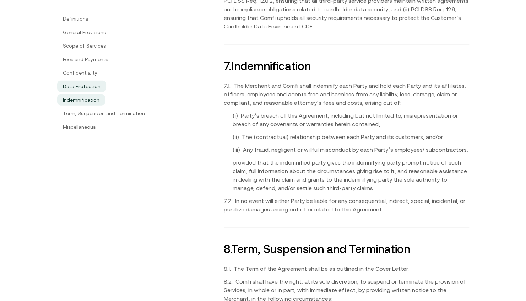
click at [87, 86] on link "Data Protection" at bounding box center [81, 86] width 49 height 11
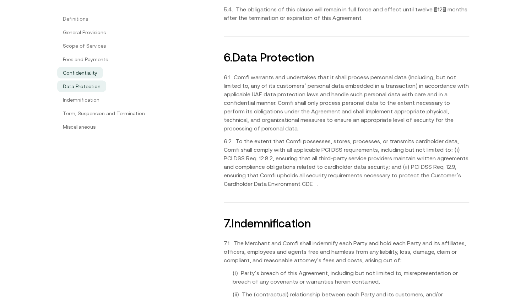
click at [90, 78] on ul "Definitions General Provisions Scope of Services Fees and Payments Confidential…" at bounding box center [133, 72] width 152 height 117
click at [90, 77] on link "Confidentiality" at bounding box center [80, 72] width 46 height 11
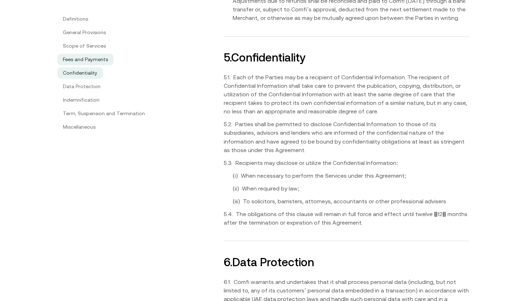
click at [91, 63] on link "Fees and Payments" at bounding box center [85, 59] width 56 height 11
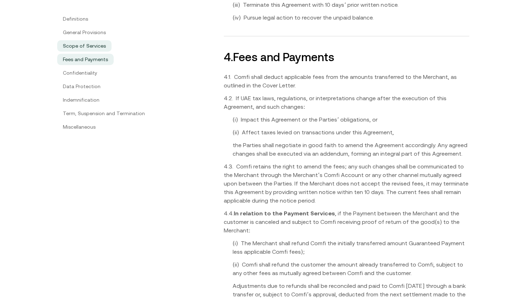
click at [102, 45] on link "Scope of Services" at bounding box center [84, 45] width 54 height 11
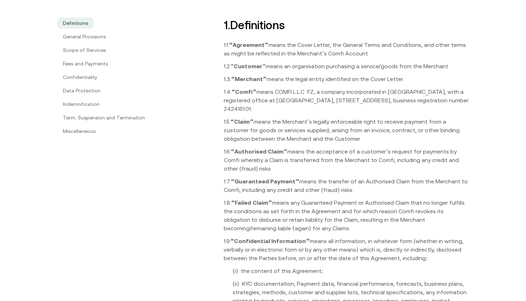
scroll to position [30, 0]
